Goal: Task Accomplishment & Management: Manage account settings

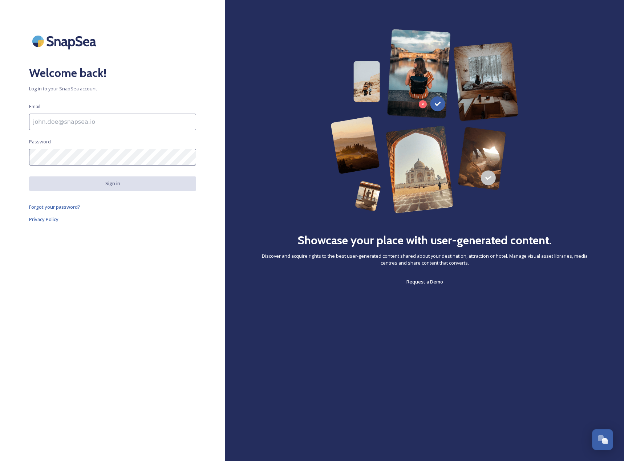
click at [100, 67] on h2 "Welcome back!" at bounding box center [112, 72] width 167 height 17
click at [86, 117] on input at bounding box center [112, 122] width 167 height 17
type input "[DOMAIN_NAME][EMAIL_ADDRESS][DOMAIN_NAME]"
click at [64, 208] on span "Forgot your password?" at bounding box center [54, 207] width 51 height 7
click at [61, 38] on img at bounding box center [65, 41] width 73 height 24
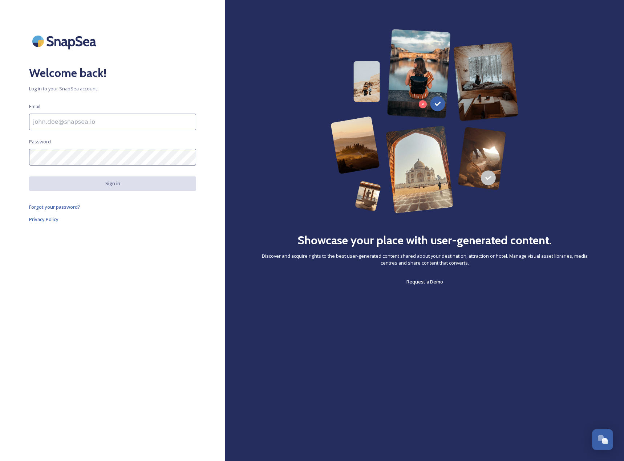
click at [74, 118] on input at bounding box center [112, 122] width 167 height 17
type input "[DOMAIN_NAME][EMAIL_ADDRESS][DOMAIN_NAME]"
click at [57, 205] on span "Forgot your password?" at bounding box center [54, 207] width 51 height 7
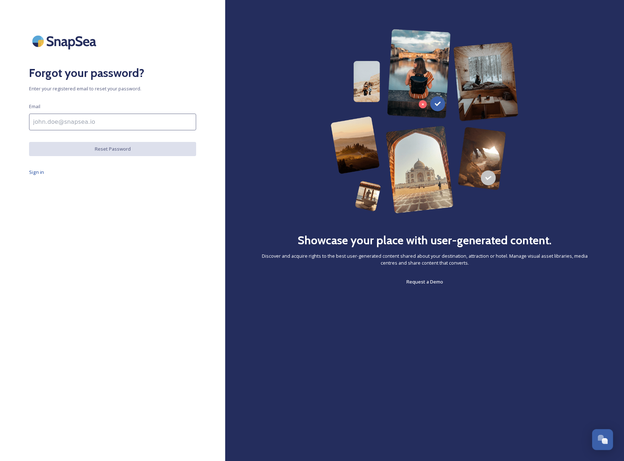
click at [58, 132] on div "Forgot your password? Enter your registered email to reset your password. Email…" at bounding box center [112, 230] width 225 height 403
click at [64, 123] on input at bounding box center [112, 122] width 167 height 17
type input "[DOMAIN_NAME][EMAIL_ADDRESS][DOMAIN_NAME]"
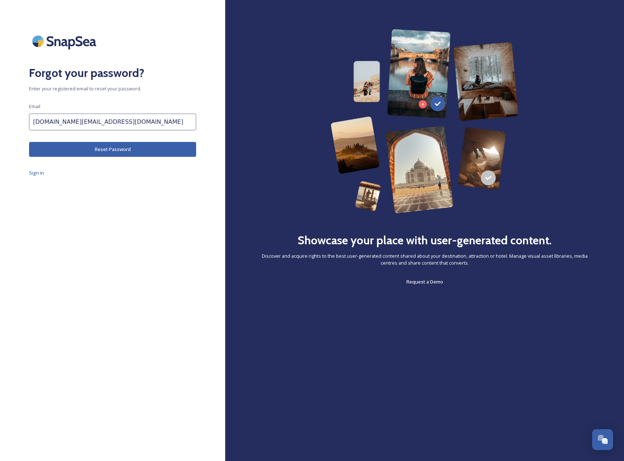
click at [115, 147] on button "Reset Password" at bounding box center [112, 149] width 167 height 15
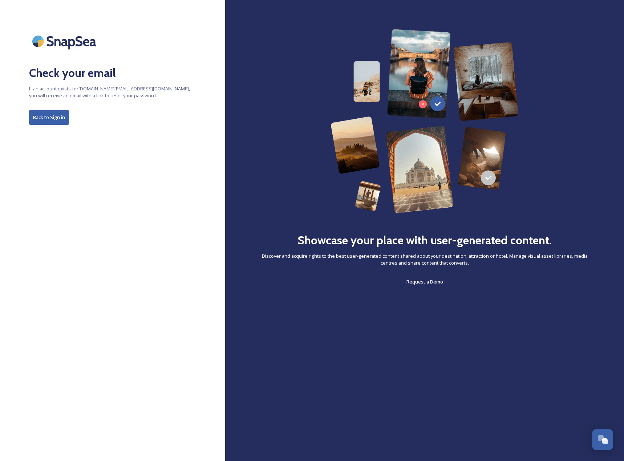
click at [54, 115] on button "Back to Sign in" at bounding box center [49, 117] width 40 height 15
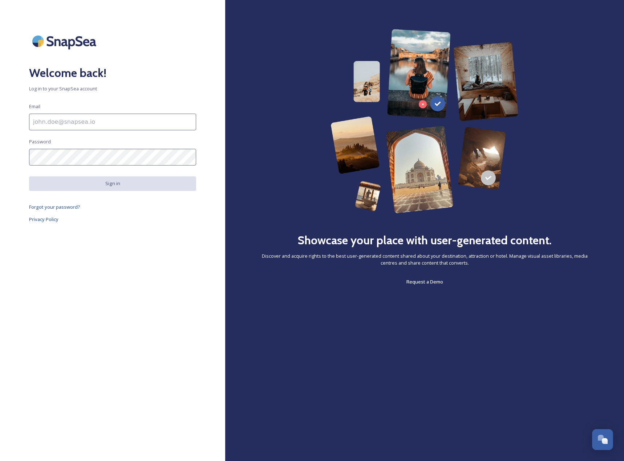
click at [148, 126] on input at bounding box center [112, 122] width 167 height 17
paste input "[EMAIL_ADDRESS][DOMAIN_NAME]"
type input "[EMAIL_ADDRESS][DOMAIN_NAME]"
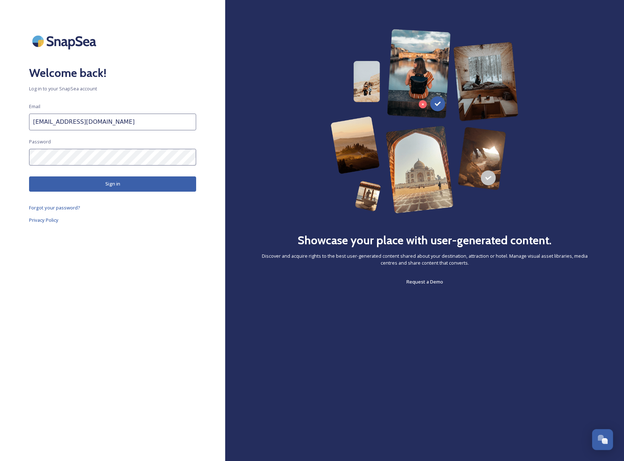
click at [101, 187] on button "Sign in" at bounding box center [112, 183] width 167 height 15
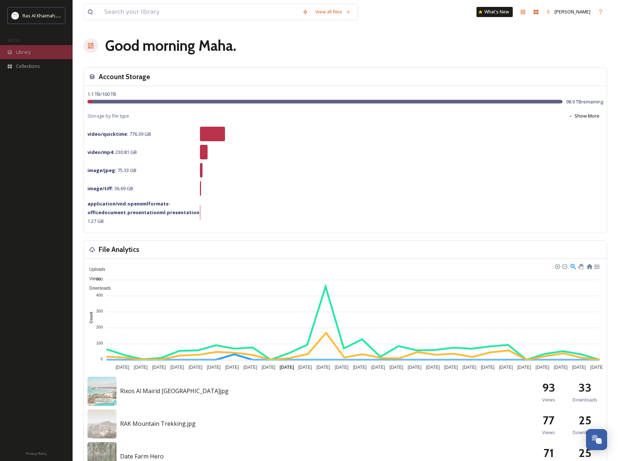
click at [37, 51] on div "Library" at bounding box center [36, 52] width 73 height 14
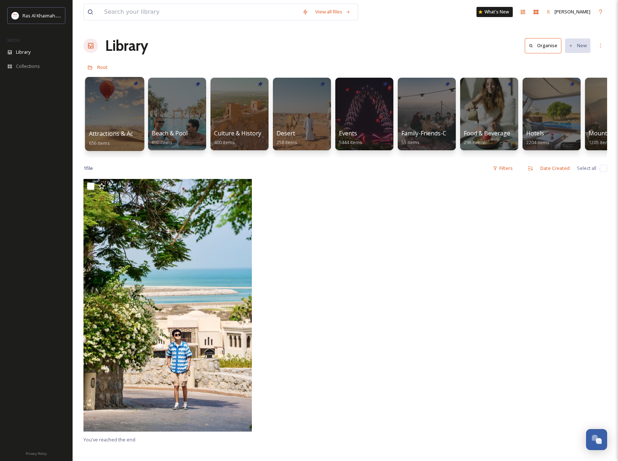
click at [105, 113] on div at bounding box center [114, 114] width 59 height 74
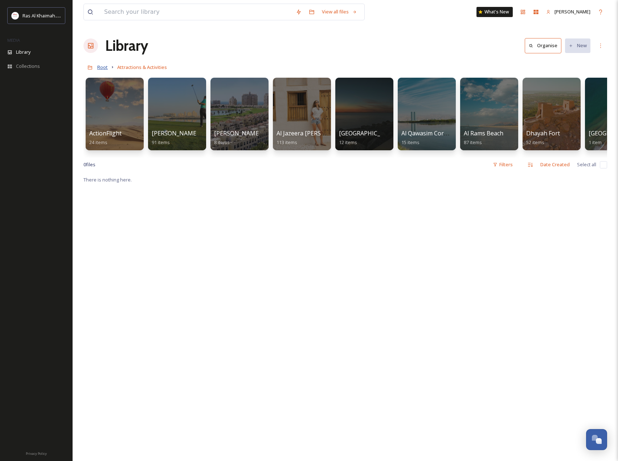
click at [106, 66] on span "Root" at bounding box center [102, 67] width 11 height 7
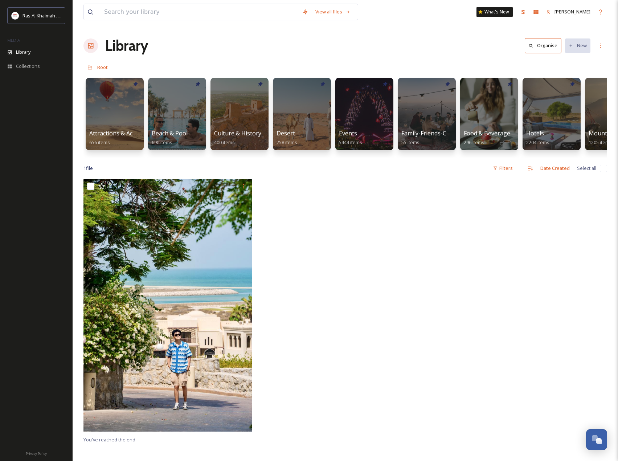
click at [455, 378] on div at bounding box center [521, 307] width 172 height 256
click at [387, 113] on div at bounding box center [364, 114] width 59 height 74
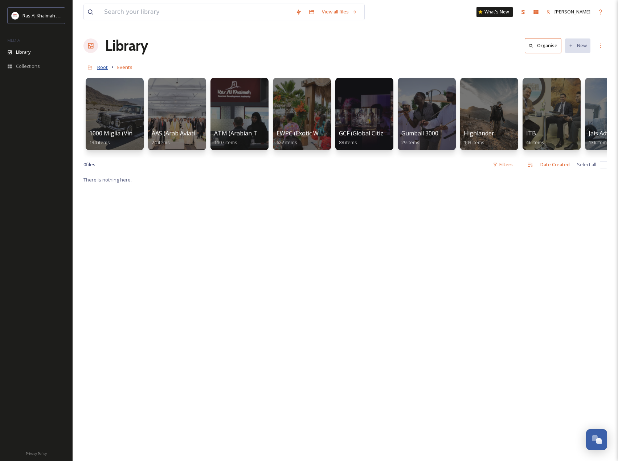
click at [99, 70] on span "Root" at bounding box center [102, 67] width 11 height 7
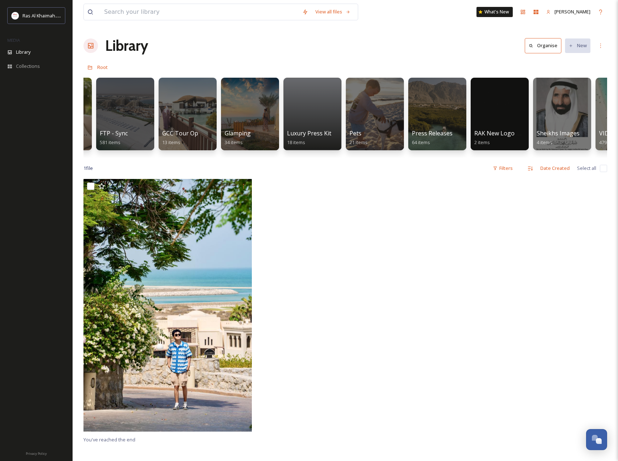
scroll to position [0, 1169]
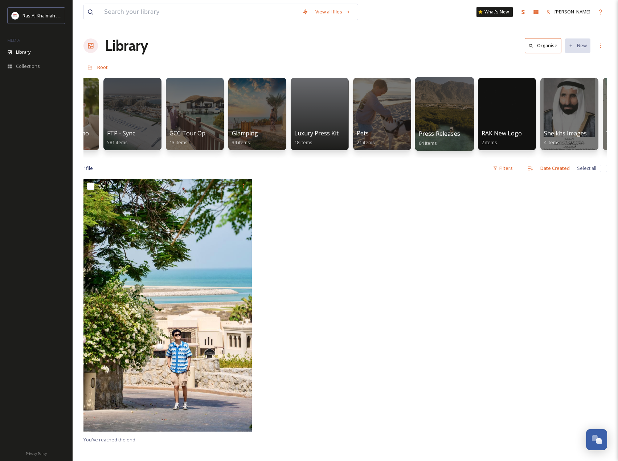
click at [440, 95] on div at bounding box center [444, 114] width 59 height 74
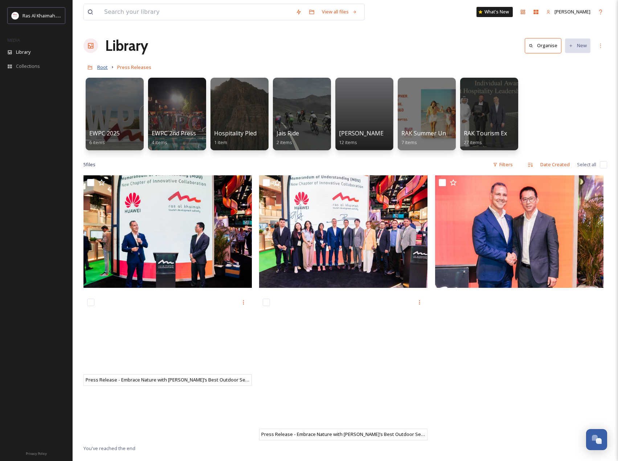
click at [105, 68] on span "Root" at bounding box center [102, 67] width 11 height 7
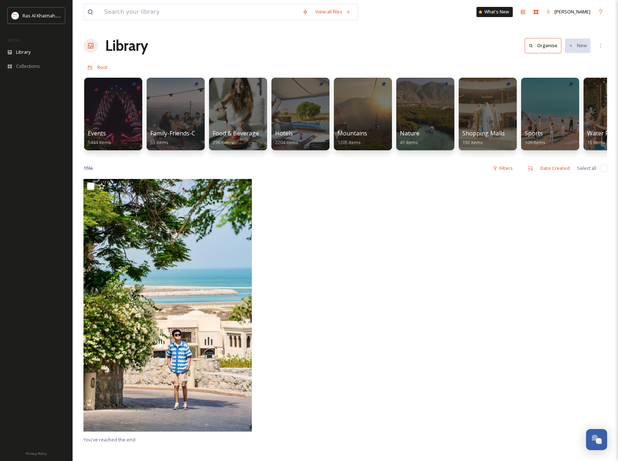
scroll to position [0, 1224]
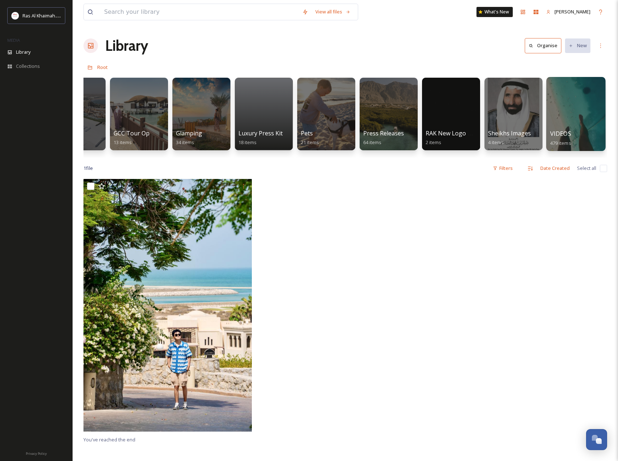
click at [571, 98] on div at bounding box center [575, 114] width 59 height 74
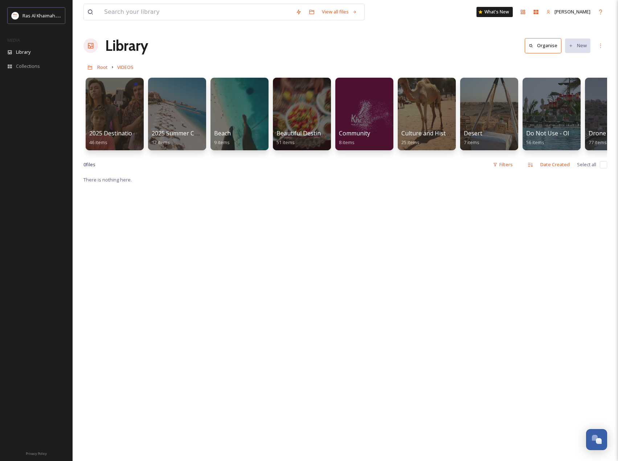
drag, startPoint x: 280, startPoint y: 271, endPoint x: 233, endPoint y: 282, distance: 48.8
click at [280, 271] on div "There is nothing here." at bounding box center [345, 405] width 524 height 461
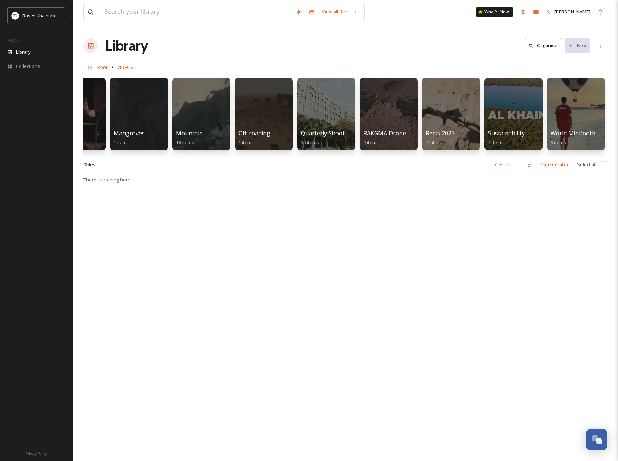
click at [171, 129] on div "2025 Destination Video 46 items 2025 Summer Campaign Edits 12 items Beach 9 ite…" at bounding box center [345, 115] width 524 height 83
drag, startPoint x: 221, startPoint y: 245, endPoint x: 199, endPoint y: 84, distance: 162.7
click at [222, 245] on div "There is nothing here." at bounding box center [345, 405] width 524 height 461
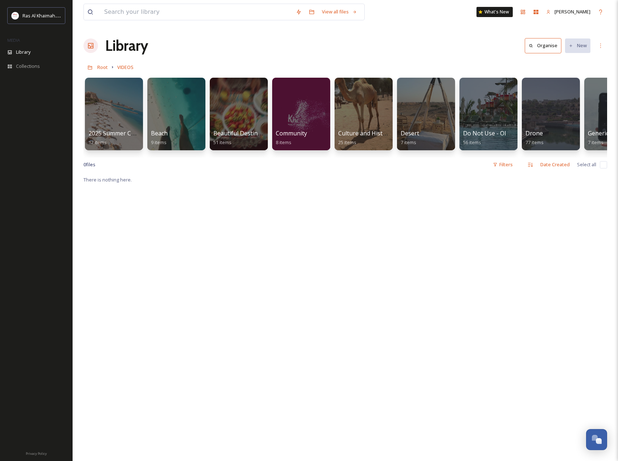
scroll to position [0, 0]
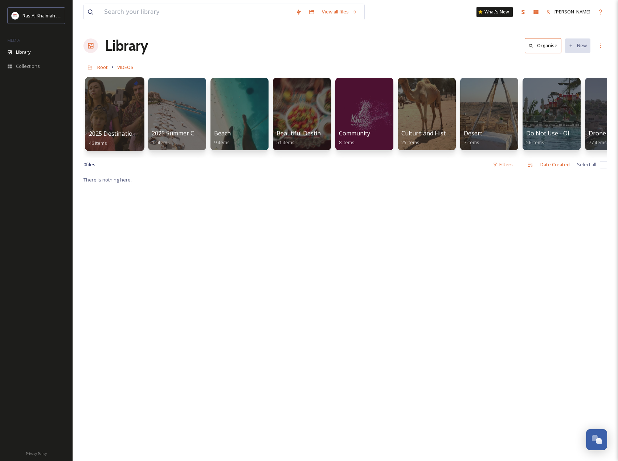
click at [111, 122] on div at bounding box center [114, 114] width 59 height 74
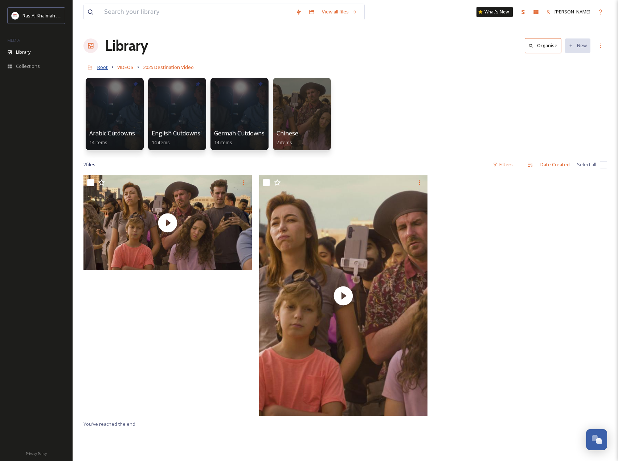
click at [104, 68] on span "Root" at bounding box center [102, 67] width 11 height 7
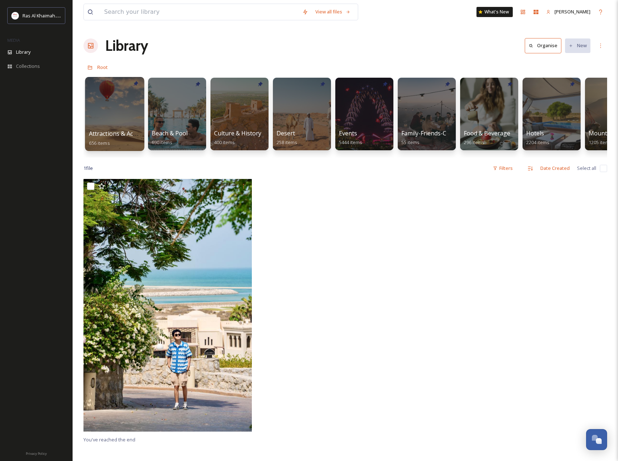
click at [114, 113] on div at bounding box center [114, 114] width 59 height 74
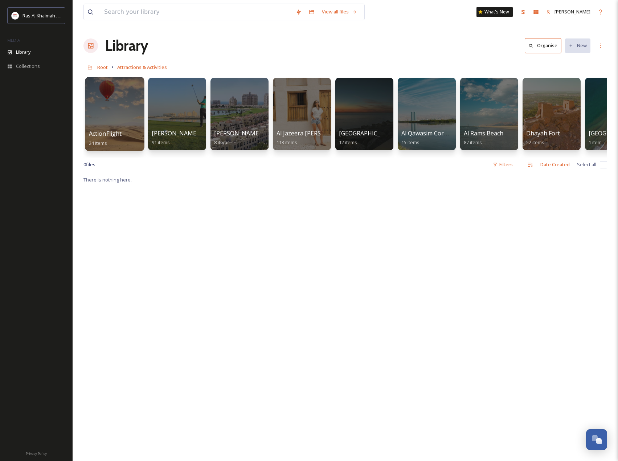
click at [128, 115] on div at bounding box center [114, 114] width 59 height 74
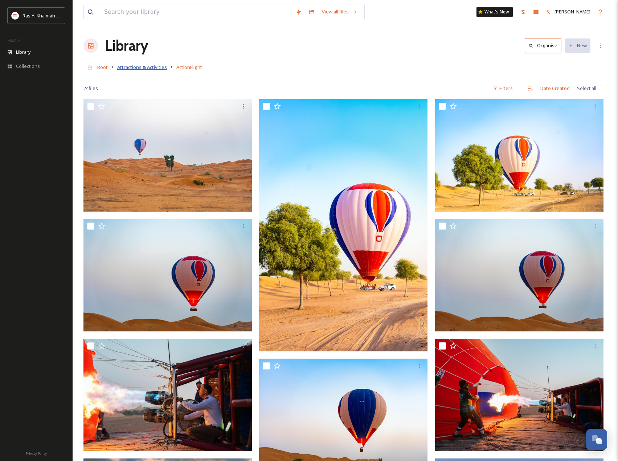
click at [125, 68] on span "Attractions & Activities" at bounding box center [142, 67] width 50 height 7
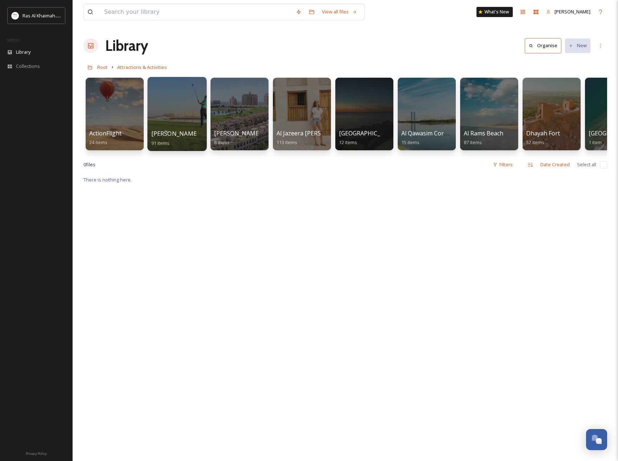
click at [183, 117] on div at bounding box center [176, 114] width 59 height 74
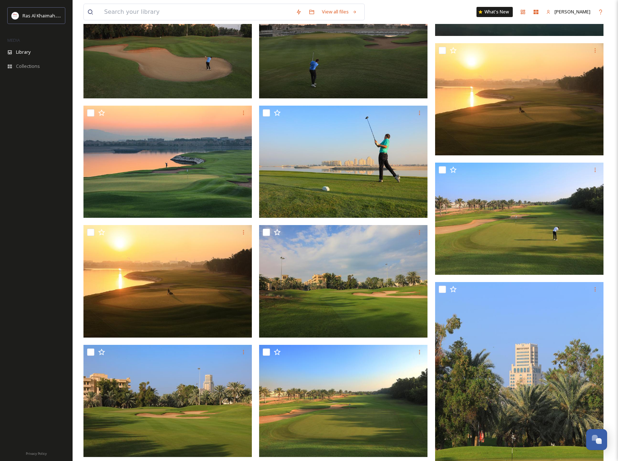
scroll to position [676, 0]
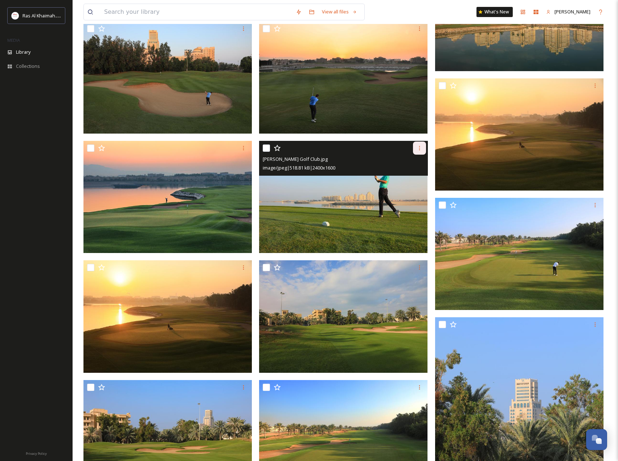
click at [422, 147] on icon at bounding box center [420, 148] width 6 height 6
click at [413, 178] on span "Download" at bounding box center [411, 178] width 22 height 7
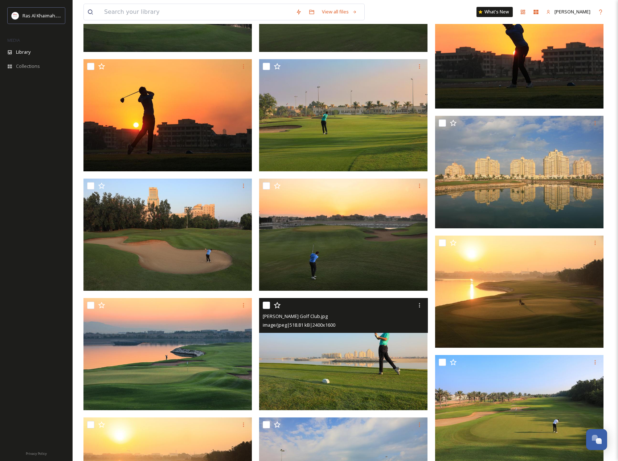
scroll to position [494, 0]
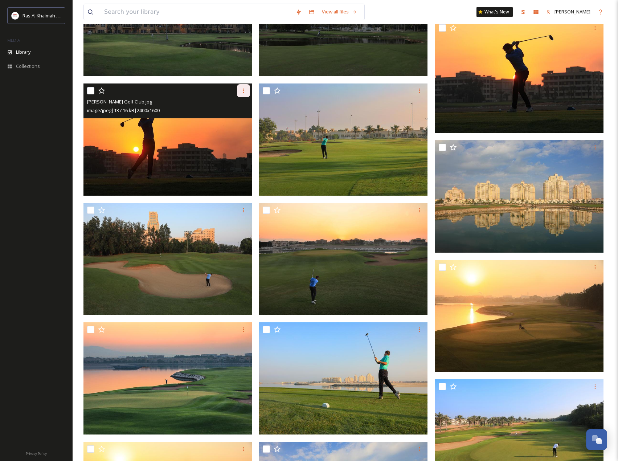
click at [241, 93] on icon at bounding box center [244, 91] width 6 height 6
click at [240, 121] on span "Download" at bounding box center [235, 120] width 22 height 7
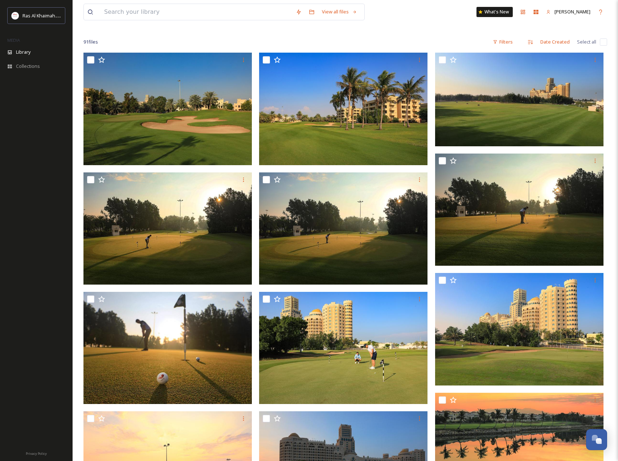
scroll to position [0, 0]
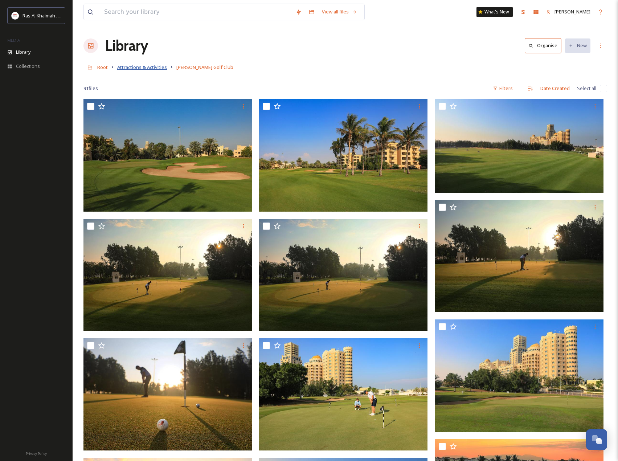
click at [162, 70] on span "Attractions & Activities" at bounding box center [142, 67] width 50 height 7
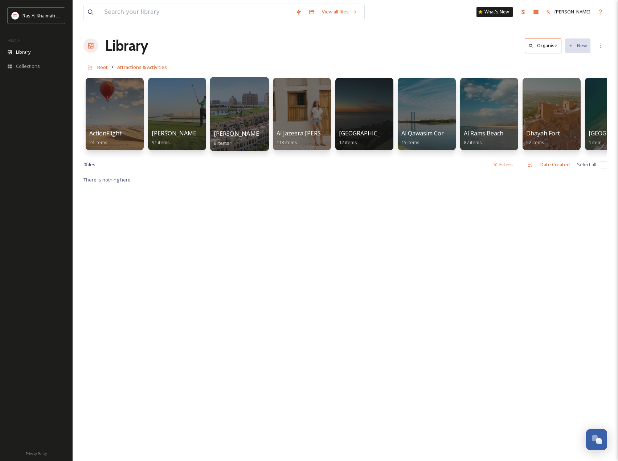
click at [241, 117] on div at bounding box center [239, 114] width 59 height 74
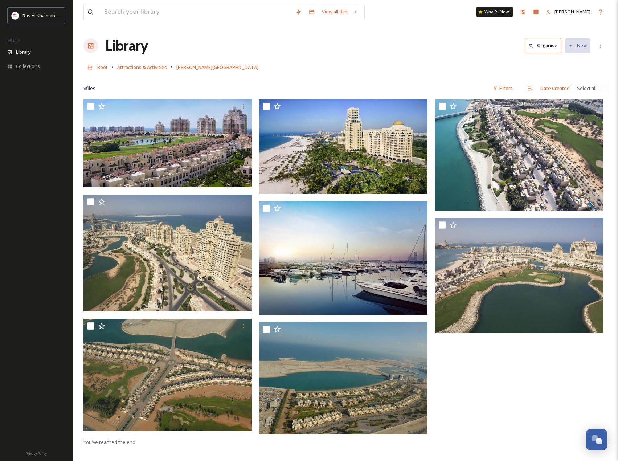
click at [127, 64] on link "Attractions & Activities" at bounding box center [142, 67] width 50 height 9
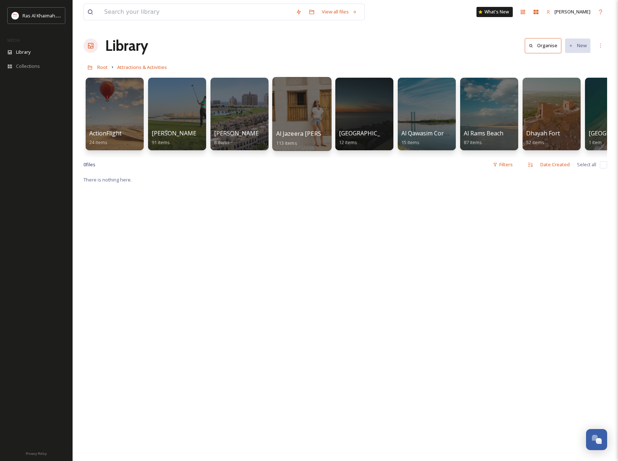
click at [290, 111] on div at bounding box center [301, 114] width 59 height 74
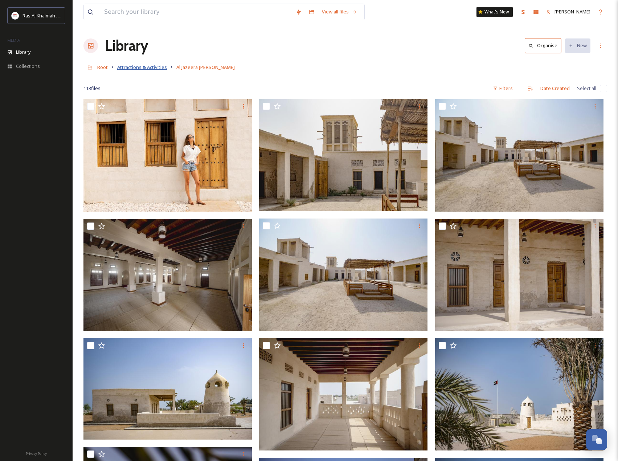
click at [139, 67] on span "Attractions & Activities" at bounding box center [142, 67] width 50 height 7
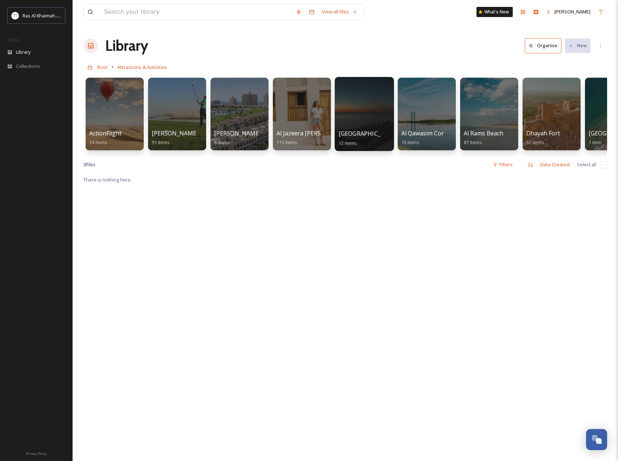
click at [360, 117] on div at bounding box center [364, 114] width 59 height 74
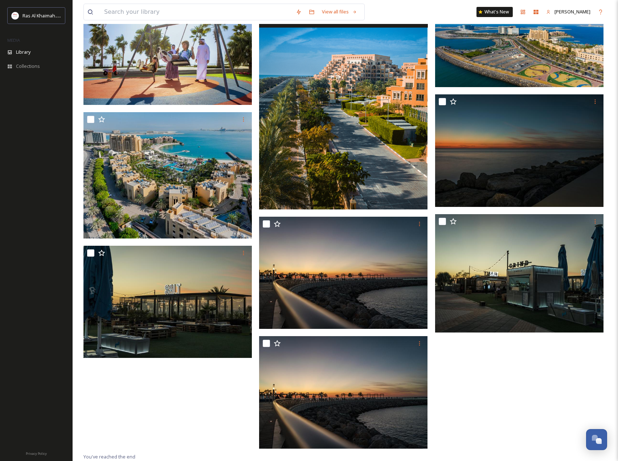
scroll to position [45, 0]
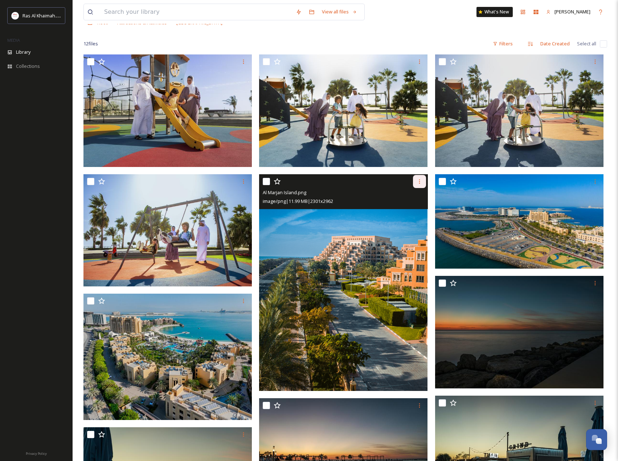
click at [417, 184] on div at bounding box center [419, 181] width 13 height 13
click at [408, 214] on span "Download" at bounding box center [411, 211] width 22 height 7
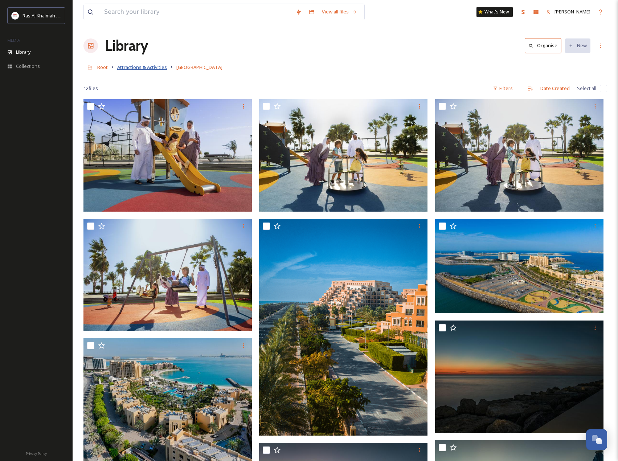
click at [144, 66] on span "Attractions & Activities" at bounding box center [142, 67] width 50 height 7
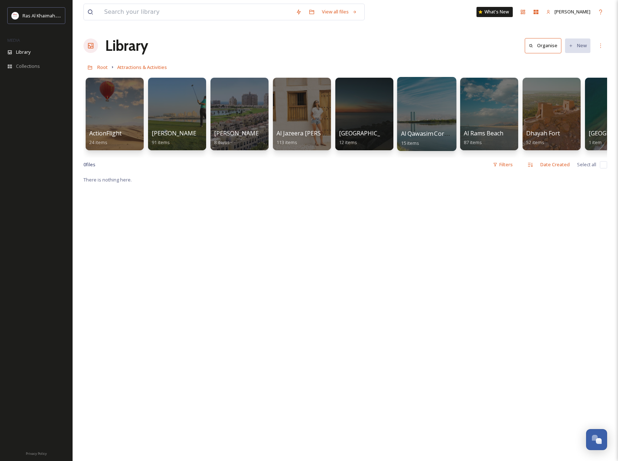
click at [435, 125] on div at bounding box center [426, 114] width 59 height 74
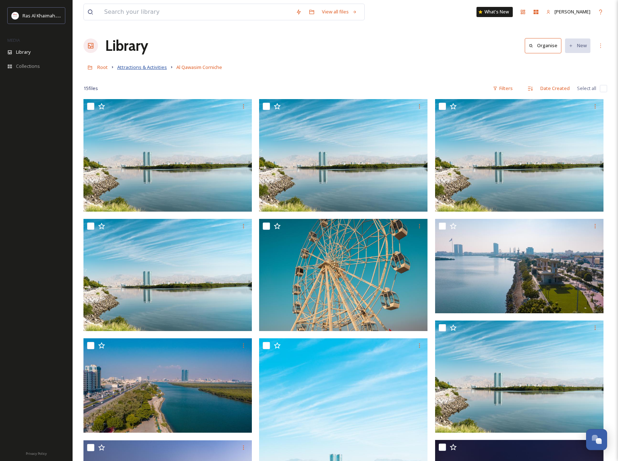
click at [147, 69] on span "Attractions & Activities" at bounding box center [142, 67] width 50 height 7
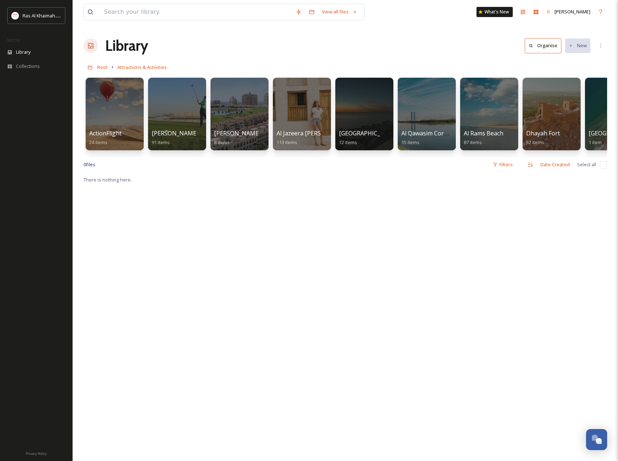
click at [497, 110] on div at bounding box center [489, 114] width 58 height 73
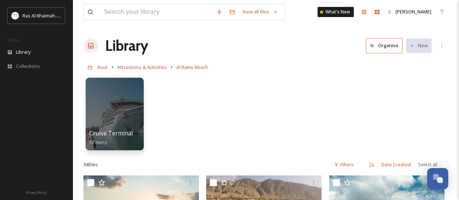
click at [149, 71] on div "Root Attractions & Activities [GEOGRAPHIC_DATA]" at bounding box center [265, 67] width 365 height 14
click at [152, 69] on span "Attractions & Activities" at bounding box center [142, 67] width 50 height 7
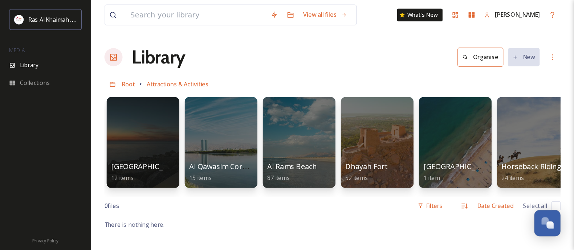
scroll to position [0, 250]
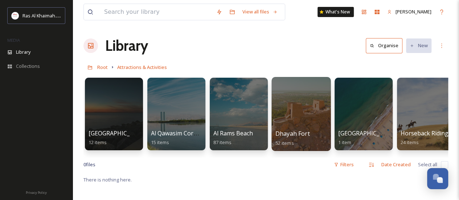
click at [301, 120] on div at bounding box center [301, 114] width 59 height 74
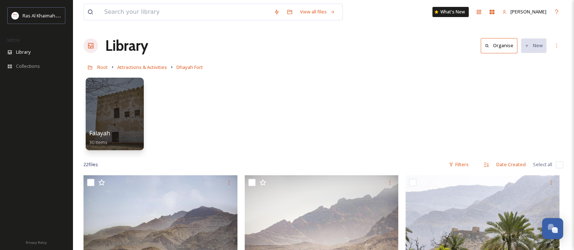
drag, startPoint x: 380, startPoint y: 21, endPoint x: 297, endPoint y: 113, distance: 123.3
click at [297, 113] on div "Falayah 30 items" at bounding box center [323, 115] width 480 height 83
click at [154, 68] on span "Attractions & Activities" at bounding box center [142, 67] width 50 height 7
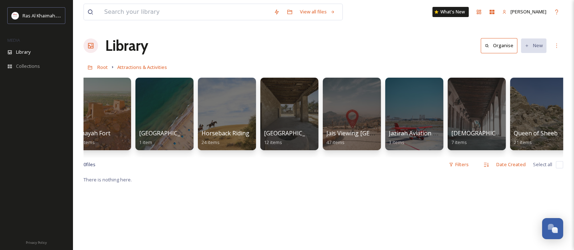
scroll to position [0, 450]
click at [168, 114] on div at bounding box center [163, 114] width 59 height 74
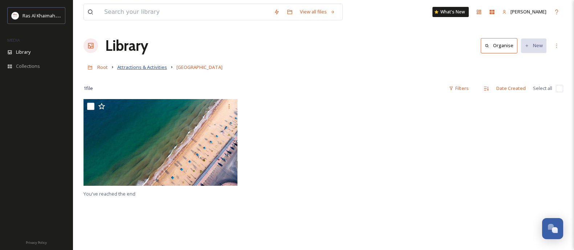
click at [139, 69] on span "Attractions & Activities" at bounding box center [142, 67] width 50 height 7
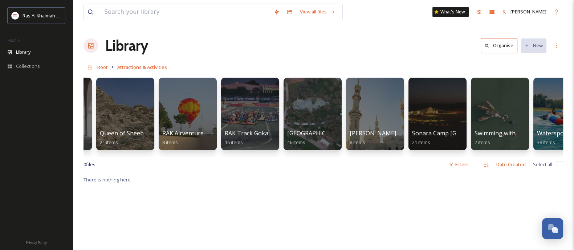
scroll to position [0, 894]
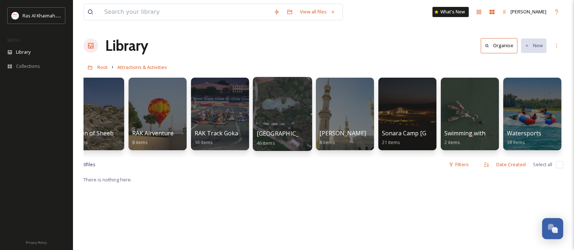
click at [289, 123] on div at bounding box center [282, 114] width 59 height 74
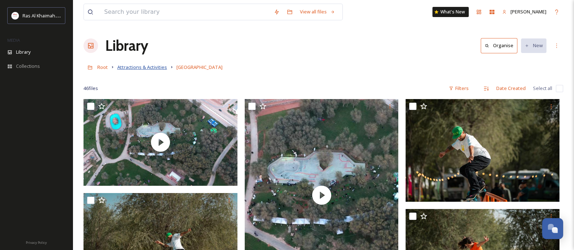
click at [160, 68] on span "Attractions & Activities" at bounding box center [142, 67] width 50 height 7
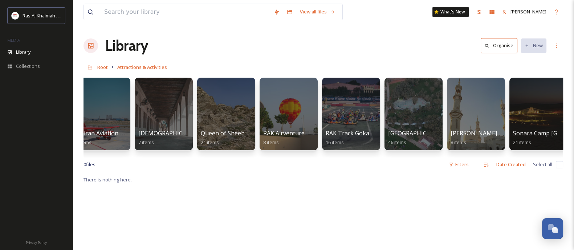
scroll to position [0, 763]
click at [164, 107] on div at bounding box center [163, 114] width 59 height 74
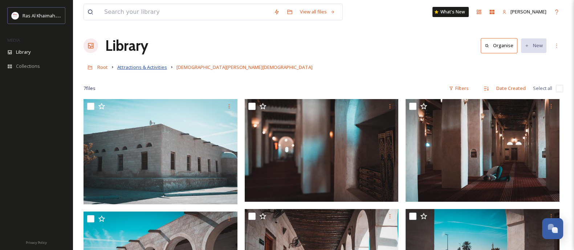
click at [146, 65] on span "Attractions & Activities" at bounding box center [142, 67] width 50 height 7
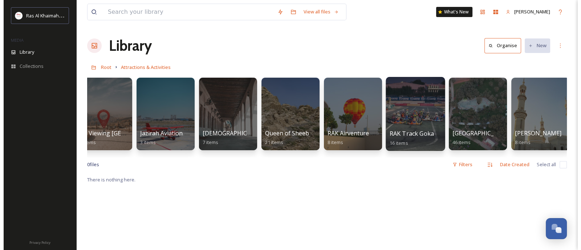
scroll to position [0, 701]
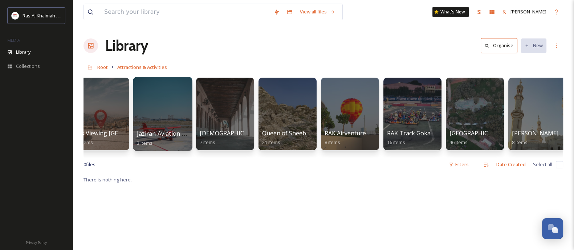
click at [172, 119] on div at bounding box center [162, 114] width 59 height 74
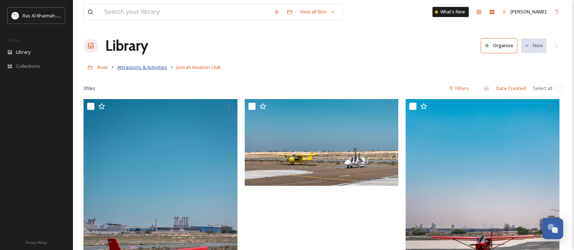
click at [159, 69] on span "Attractions & Activities" at bounding box center [142, 67] width 50 height 7
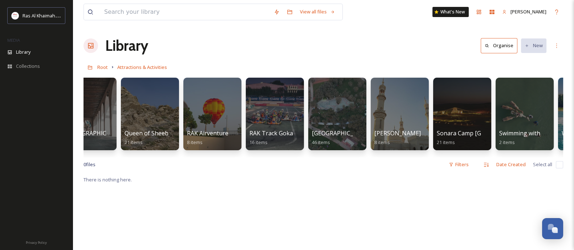
scroll to position [0, 894]
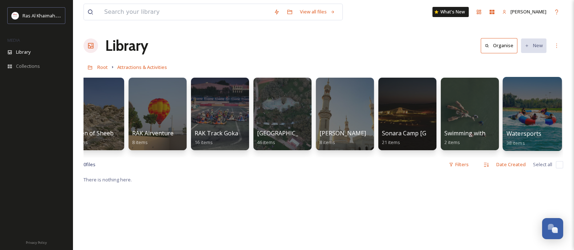
click at [525, 127] on div at bounding box center [531, 114] width 59 height 74
